Goal: Task Accomplishment & Management: Use online tool/utility

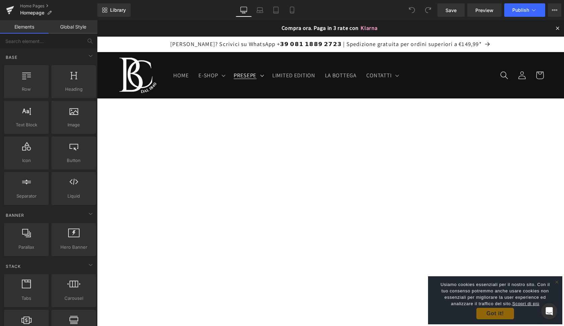
scroll to position [0, 0]
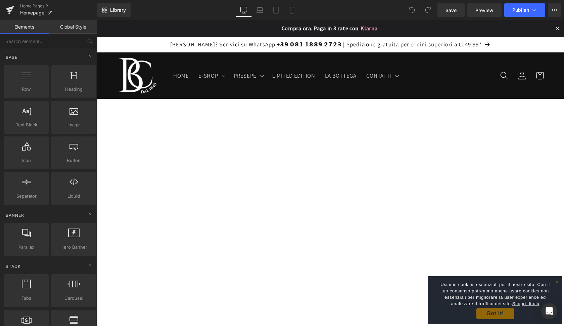
click at [264, 28] on div "Compra ora. Paga in 3 rate con Klarna Shop Now 0-54 w : 0-2 d : 0-2 h : 0-56 m …" at bounding box center [330, 28] width 467 height 17
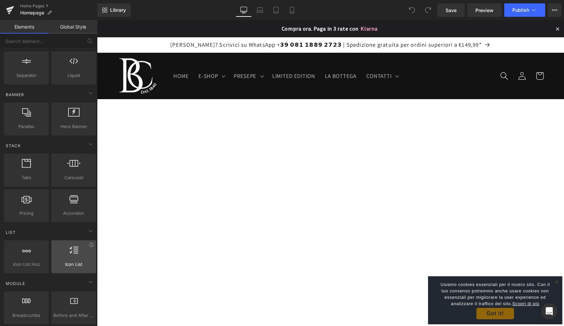
scroll to position [140, 0]
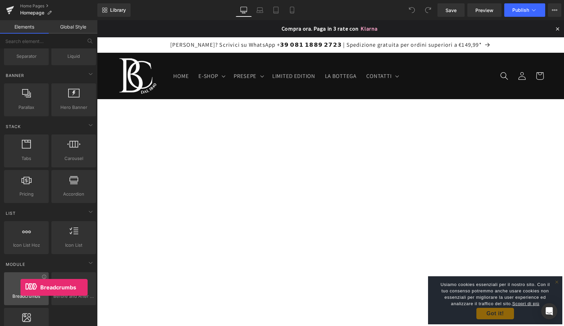
click at [20, 287] on div at bounding box center [26, 284] width 41 height 15
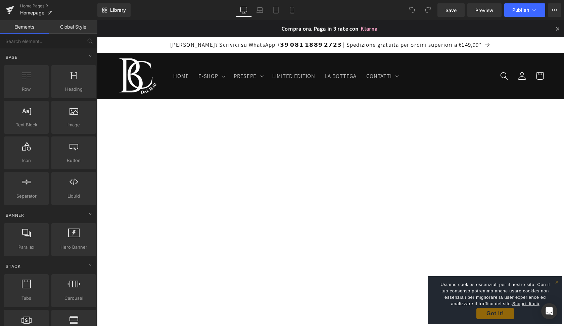
scroll to position [0, 0]
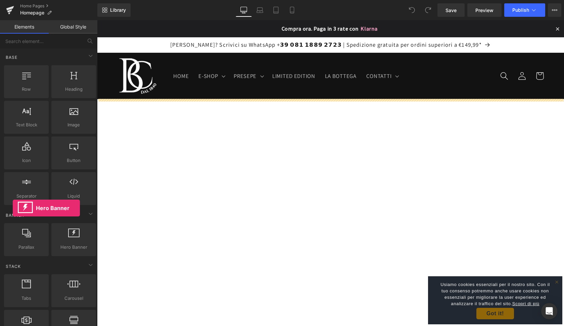
drag, startPoint x: 69, startPoint y: 245, endPoint x: 13, endPoint y: 208, distance: 66.7
click at [13, 208] on div "Banner Parallax banner, slideshow, hero, image, cover, parallax, effect Hero Ba…" at bounding box center [50, 231] width 95 height 51
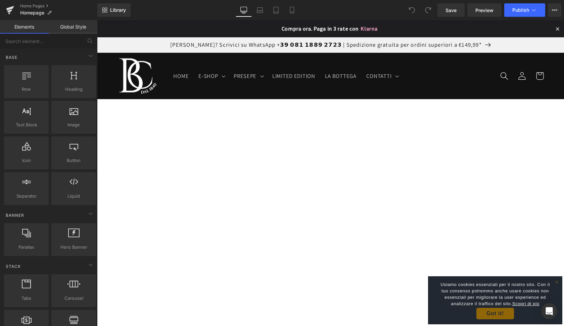
click at [133, 45] on p "Hai bisogno di aiuto? Scrivici su WhatsApp +𝟯𝟵 𝟬𝟴𝟭 𝟭𝟴𝟴𝟵 𝟮𝟳𝟮𝟯 | Spedizione gratu…" at bounding box center [330, 44] width 427 height 7
click at [135, 45] on p "Hai bisogno di aiuto? Scrivici su WhatsApp +𝟯𝟵 𝟬𝟴𝟭 𝟭𝟴𝟴𝟵 𝟮𝟳𝟮𝟯 | Spedizione gratu…" at bounding box center [330, 44] width 427 height 7
click at [159, 47] on p "Hai bisogno di aiuto? Scrivici su WhatsApp +𝟯𝟵 𝟬𝟴𝟭 𝟭𝟴𝟴𝟵 𝟮𝟳𝟮𝟯 | Spedizione gratu…" at bounding box center [330, 44] width 427 height 7
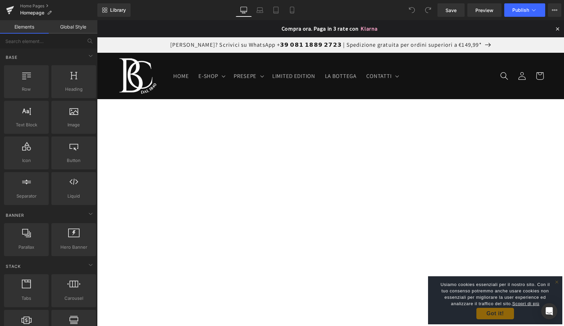
click at [159, 47] on p "Hai bisogno di aiuto? Scrivici su WhatsApp +𝟯𝟵 𝟬𝟴𝟭 𝟭𝟴𝟴𝟵 𝟮𝟳𝟮𝟯 | Spedizione gratu…" at bounding box center [330, 44] width 427 height 7
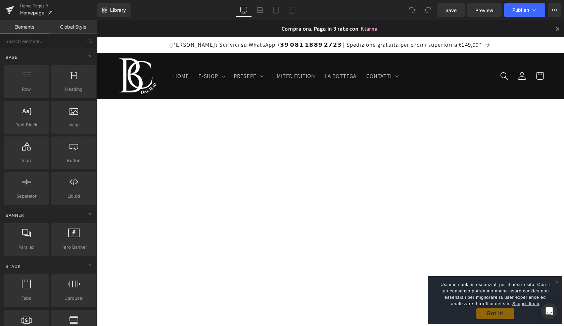
click at [556, 30] on div "×" at bounding box center [558, 28] width 4 height 13
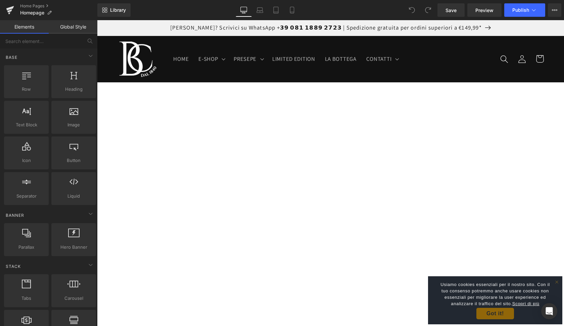
click at [506, 26] on p "Hai bisogno di aiuto? Scrivici su WhatsApp +𝟯𝟵 𝟬𝟴𝟭 𝟭𝟴𝟴𝟵 𝟮𝟳𝟮𝟯 | Spedizione gratu…" at bounding box center [330, 27] width 427 height 7
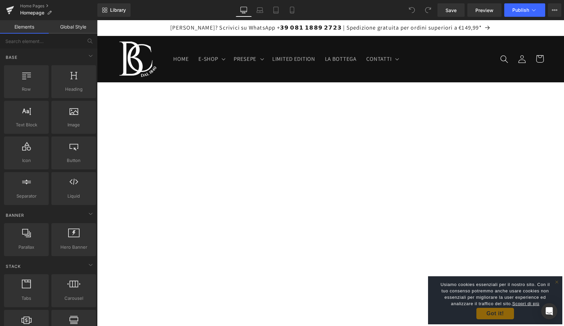
click at [78, 28] on link "Global Style" at bounding box center [73, 26] width 49 height 13
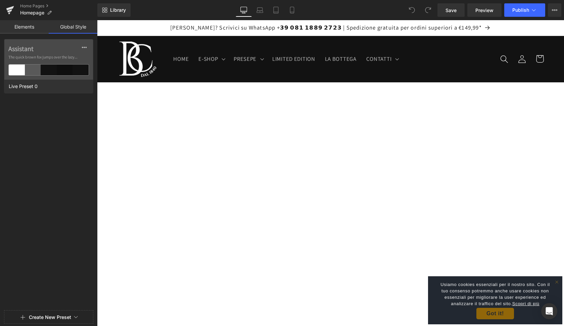
click at [26, 28] on link "Elements" at bounding box center [24, 26] width 49 height 13
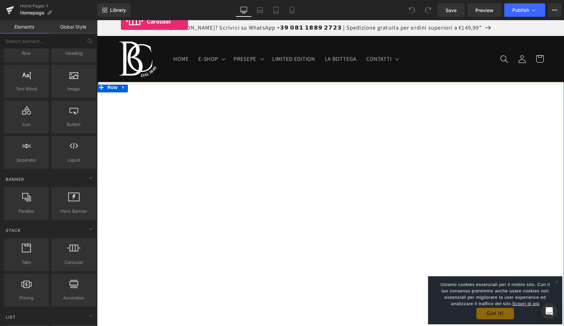
drag, startPoint x: 165, startPoint y: 275, endPoint x: 121, endPoint y: 22, distance: 256.7
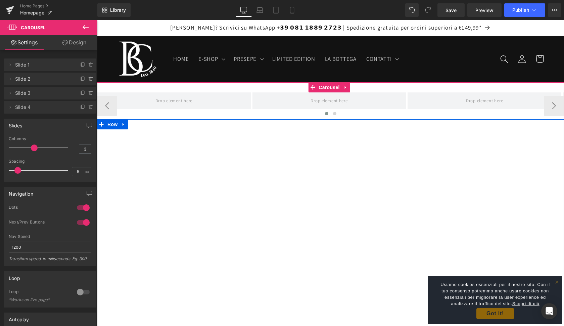
click at [362, 87] on div "‹ › Carousel" at bounding box center [330, 100] width 467 height 37
click at [348, 87] on icon at bounding box center [346, 87] width 5 height 5
click at [351, 87] on icon at bounding box center [350, 87] width 5 height 5
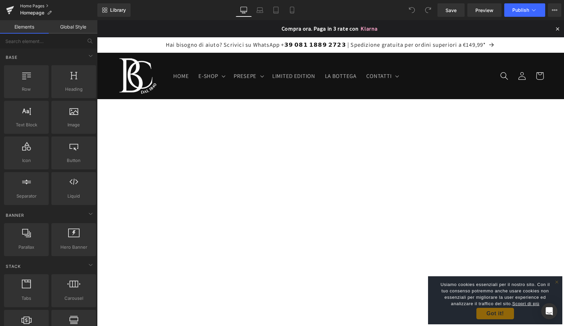
click at [48, 6] on link "Home Pages" at bounding box center [58, 5] width 77 height 5
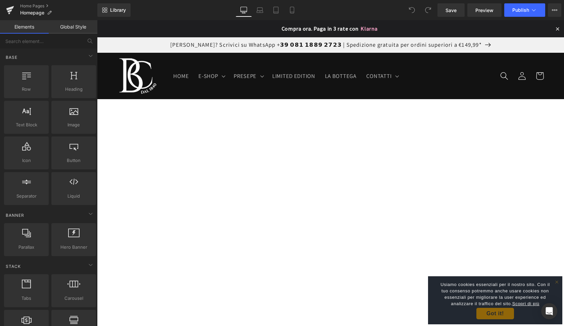
scroll to position [0, 0]
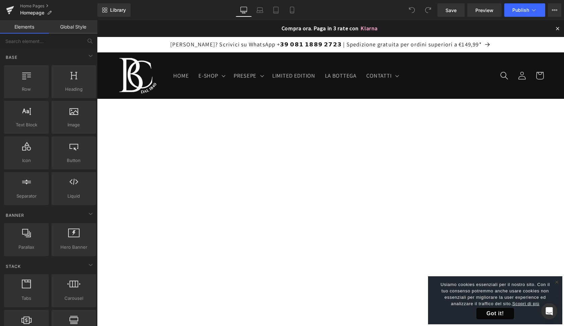
click at [486, 312] on link "Got it!" at bounding box center [496, 313] width 38 height 11
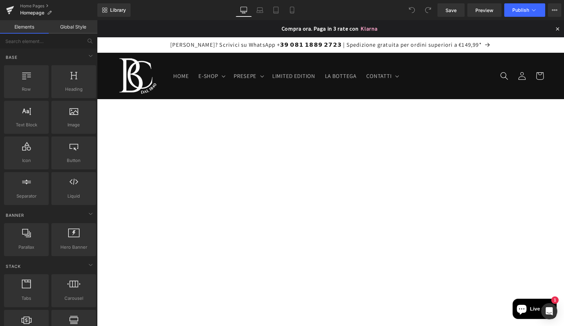
scroll to position [1, 0]
